Goal: Task Accomplishment & Management: Manage account settings

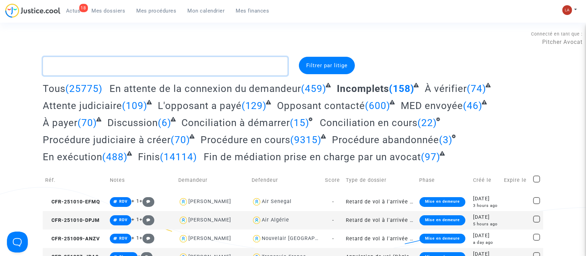
click at [264, 69] on textarea at bounding box center [165, 66] width 245 height 19
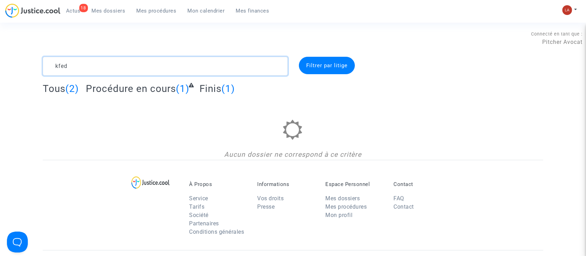
type textarea "kfed"
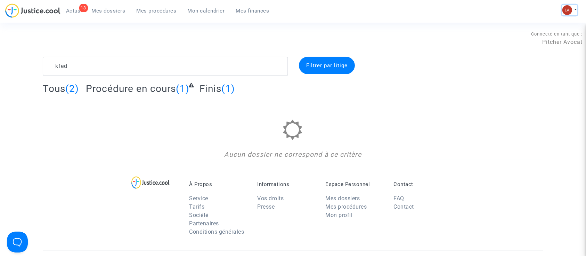
click at [569, 10] on img at bounding box center [568, 10] width 10 height 10
click at [542, 37] on link "Changer de compte" at bounding box center [542, 35] width 70 height 11
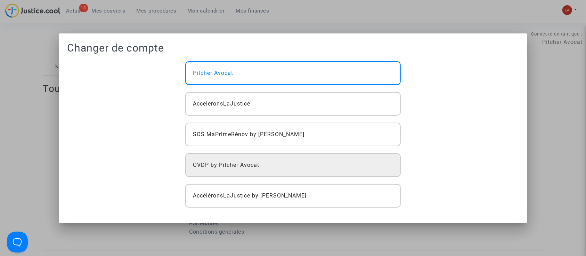
click at [213, 155] on div "OVDP by Pitcher Avocat" at bounding box center [293, 165] width 216 height 24
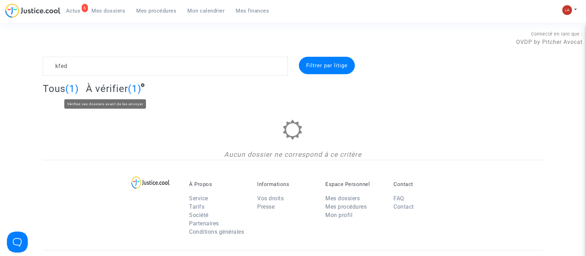
click at [102, 88] on span "À vérifier" at bounding box center [107, 88] width 42 height 11
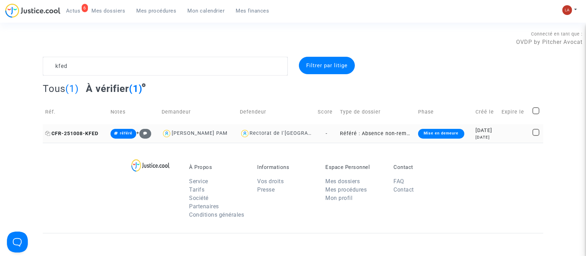
click at [73, 131] on span "CFR-251008-KFED" at bounding box center [71, 133] width 53 height 6
